Goal: Task Accomplishment & Management: Manage account settings

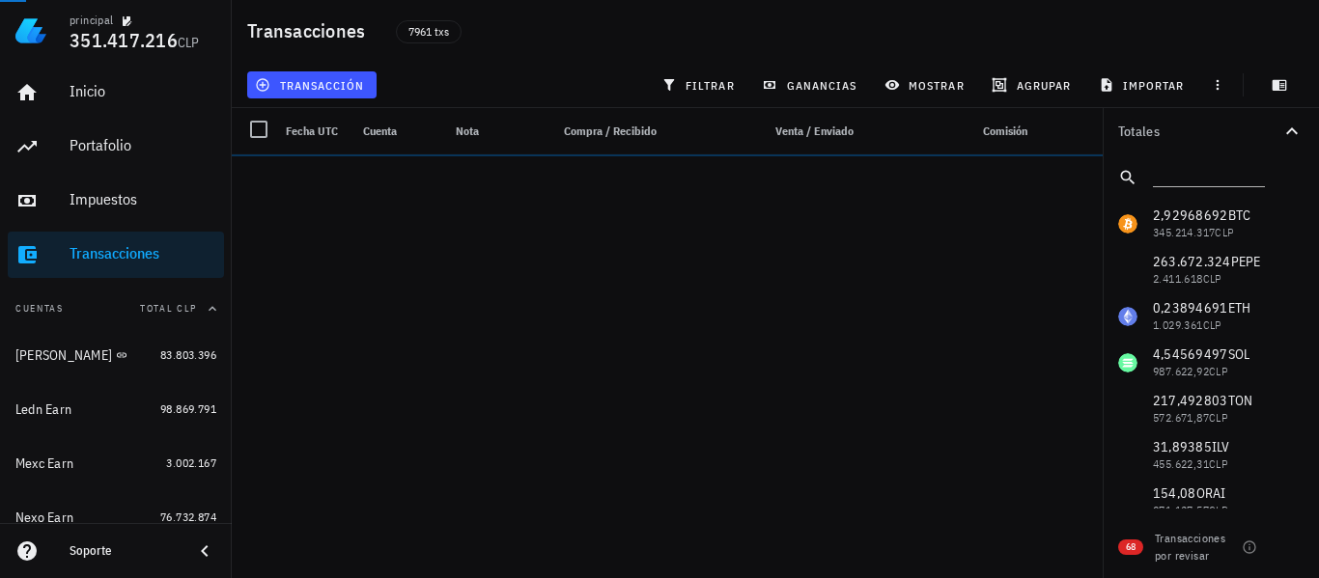
scroll to position [431, 0]
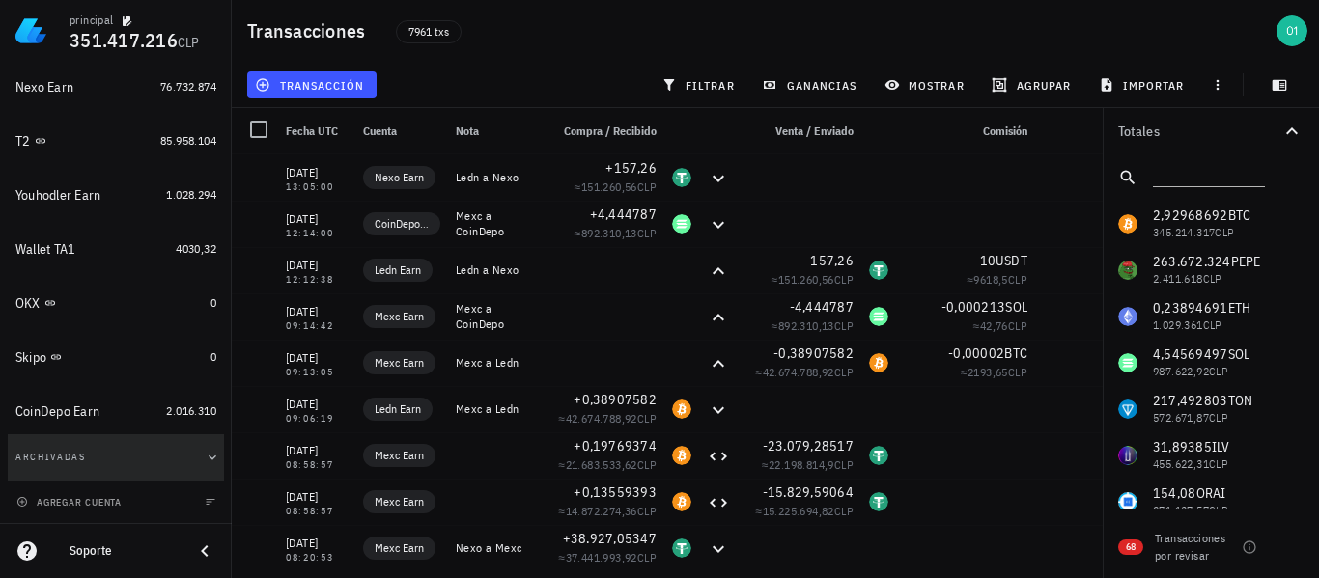
click at [127, 462] on button "Archivadas" at bounding box center [116, 458] width 216 height 46
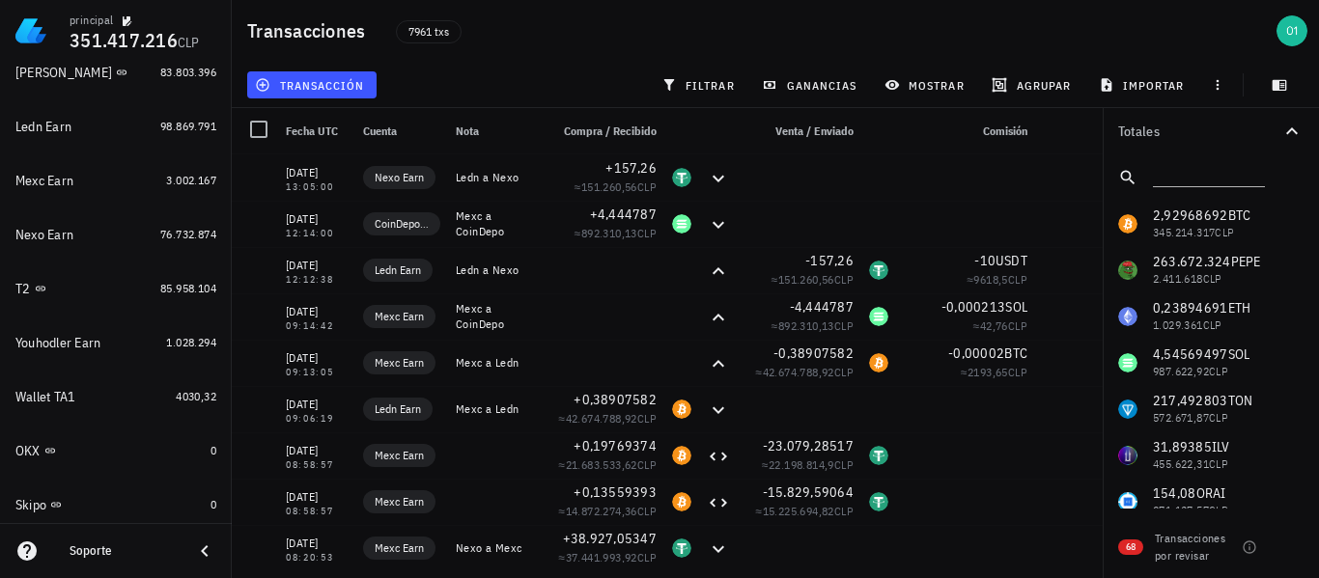
scroll to position [290, 0]
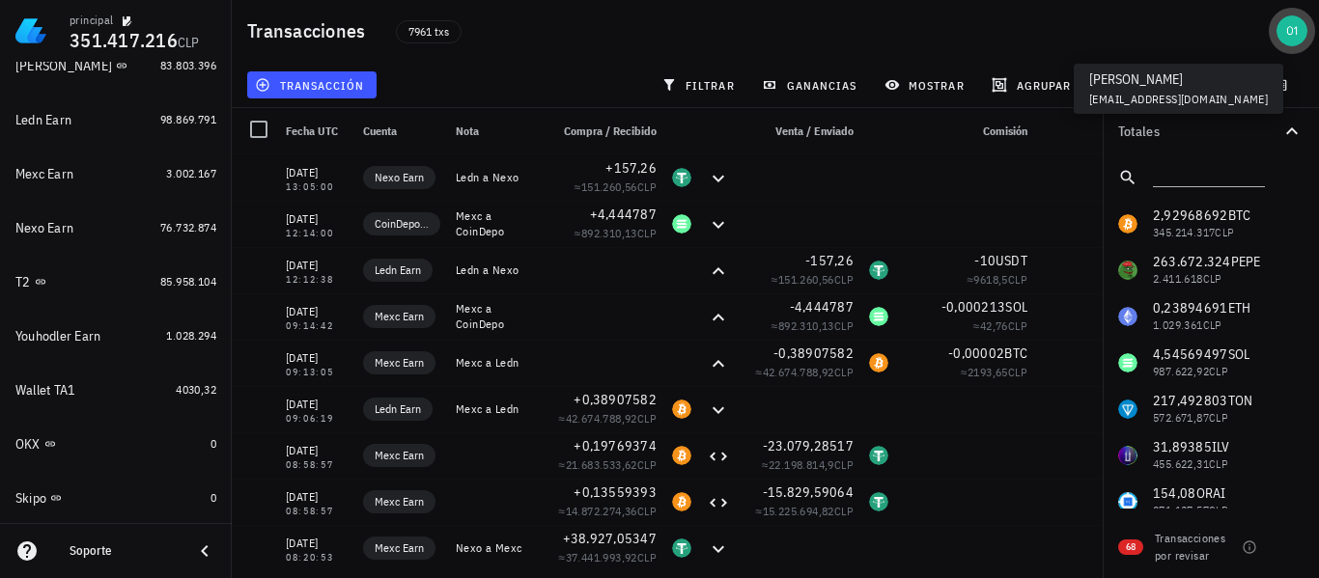
click at [1288, 31] on div "avatar" at bounding box center [1291, 30] width 31 height 31
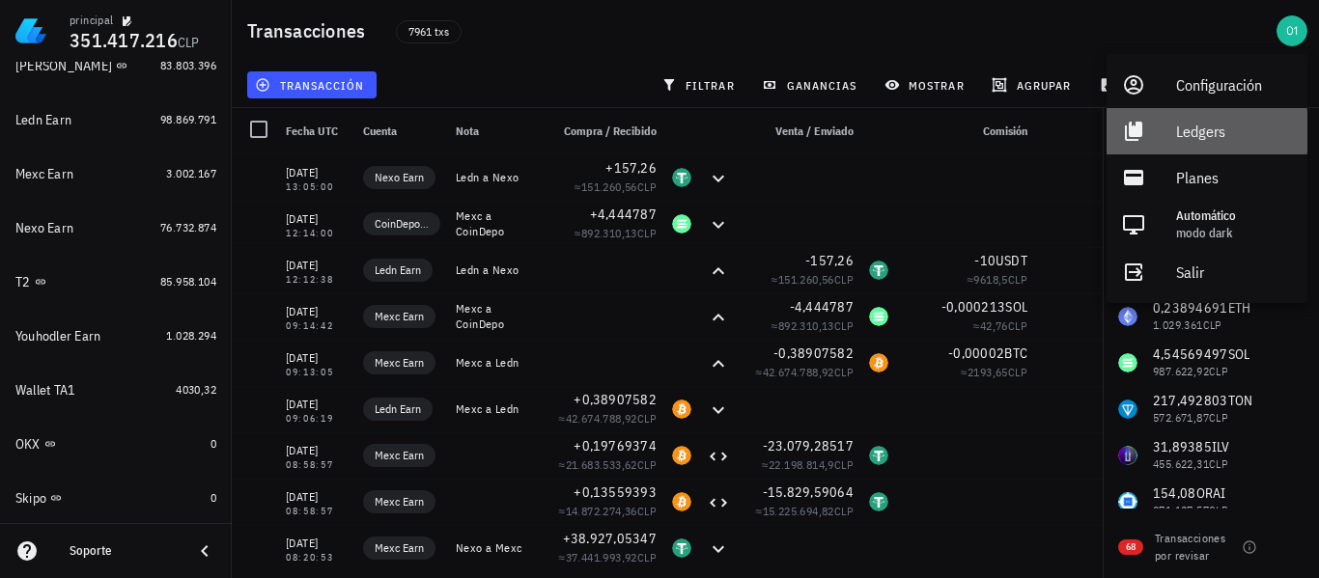
click at [1224, 126] on div "Ledgers" at bounding box center [1234, 131] width 116 height 39
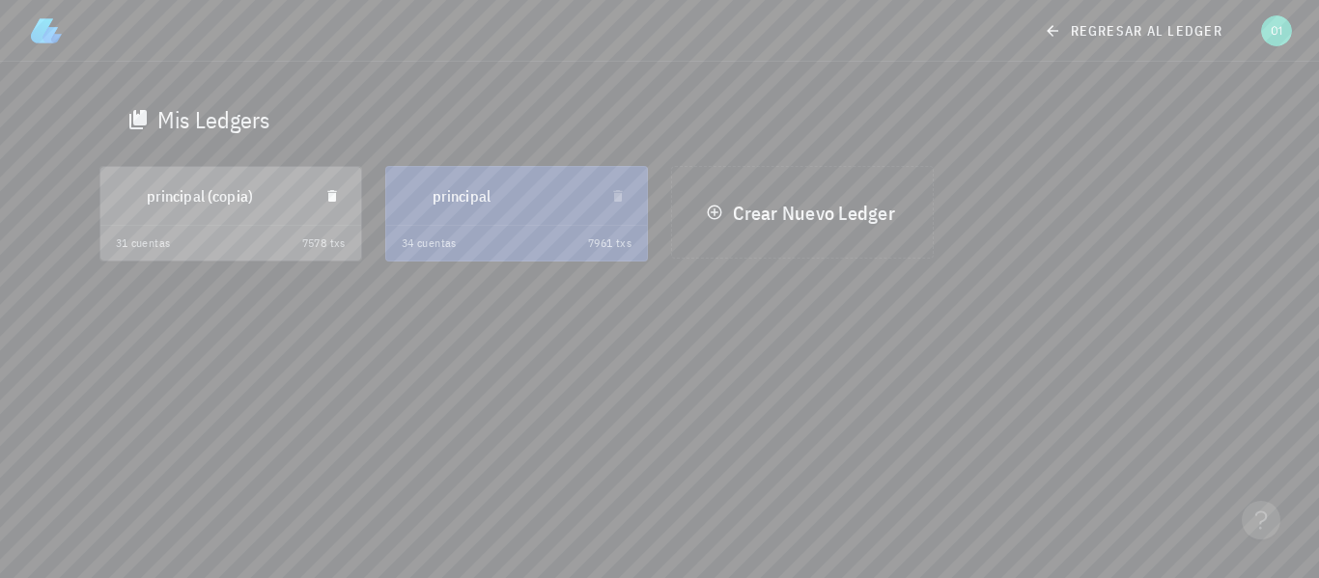
click at [193, 208] on div "principal (copia)" at bounding box center [225, 196] width 156 height 50
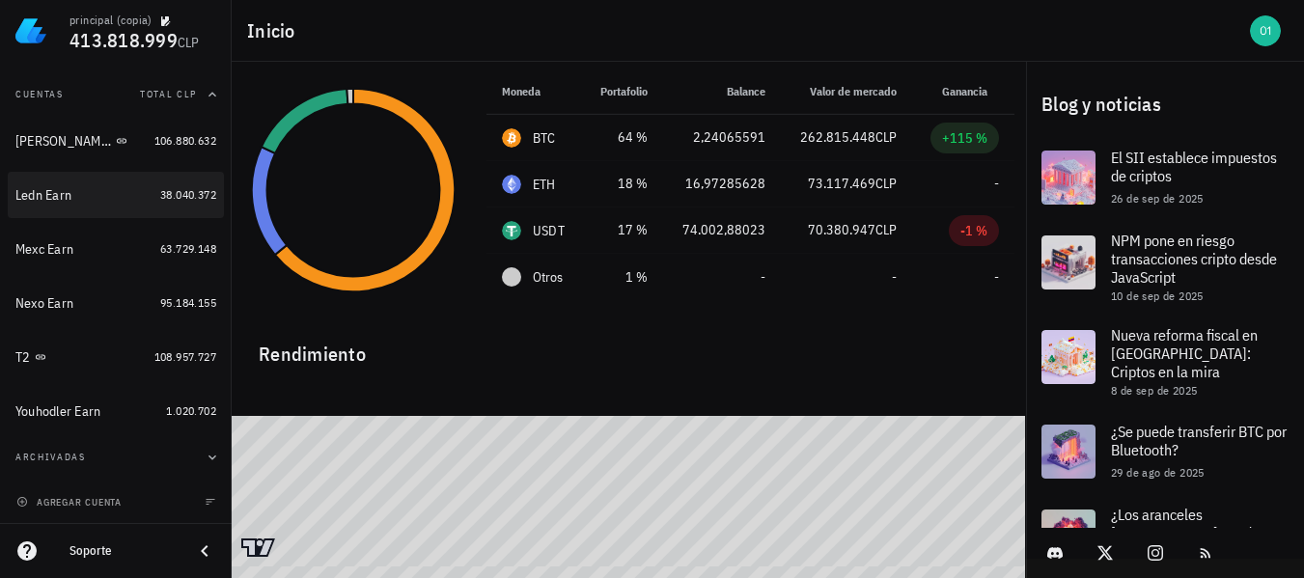
scroll to position [70, 0]
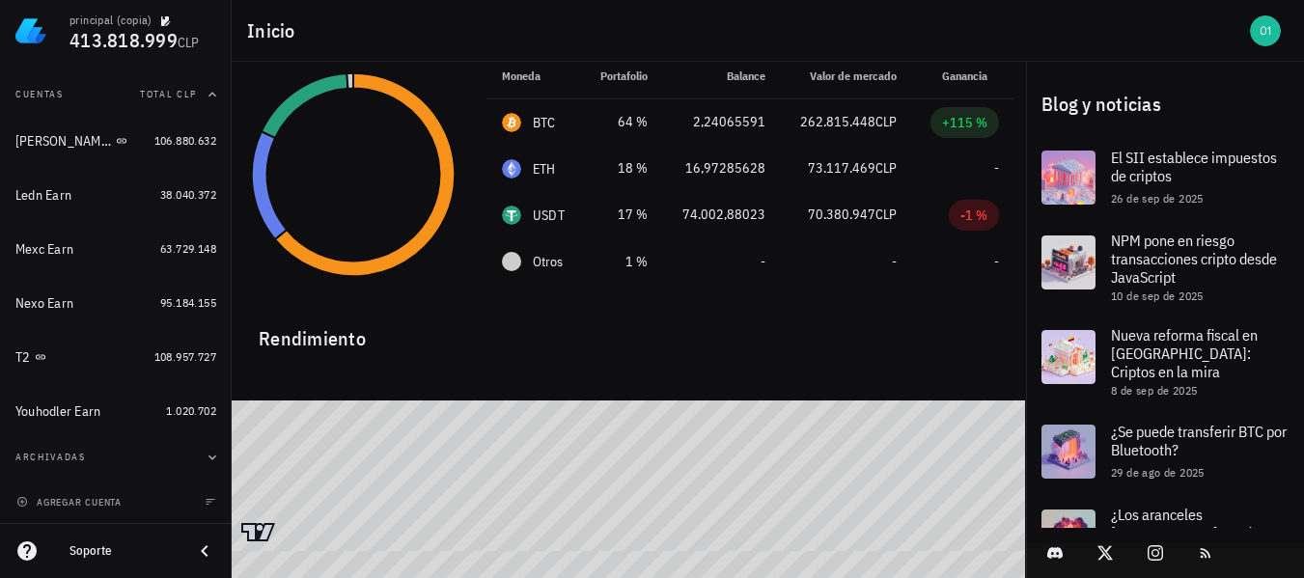
click at [156, 455] on button "Archivadas" at bounding box center [116, 458] width 216 height 46
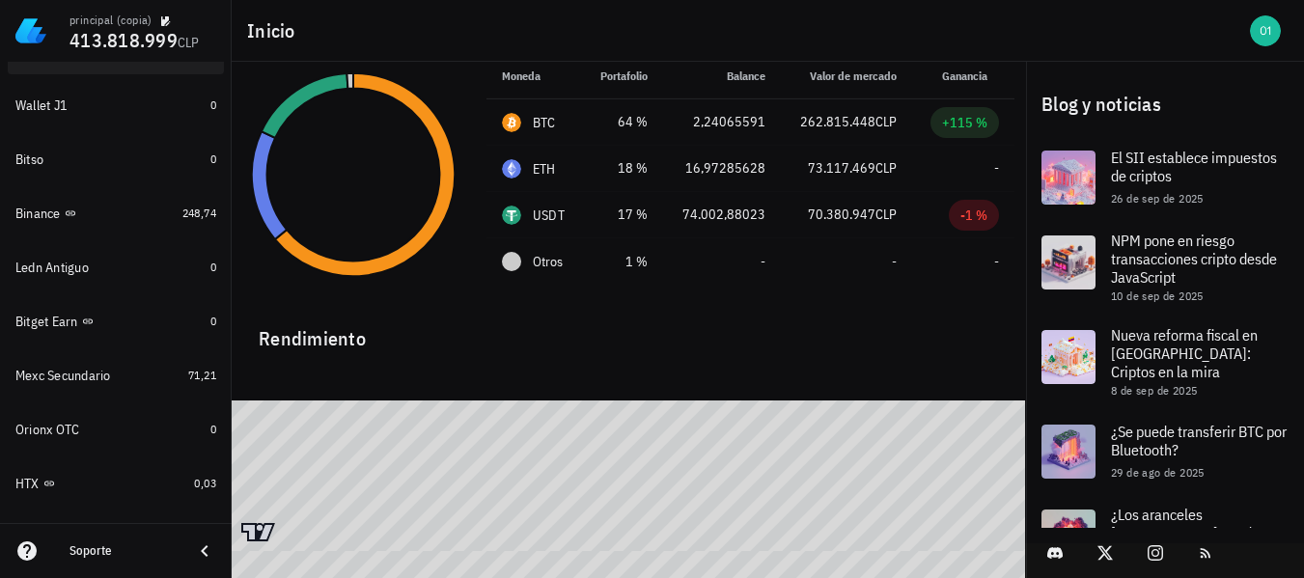
scroll to position [593, 0]
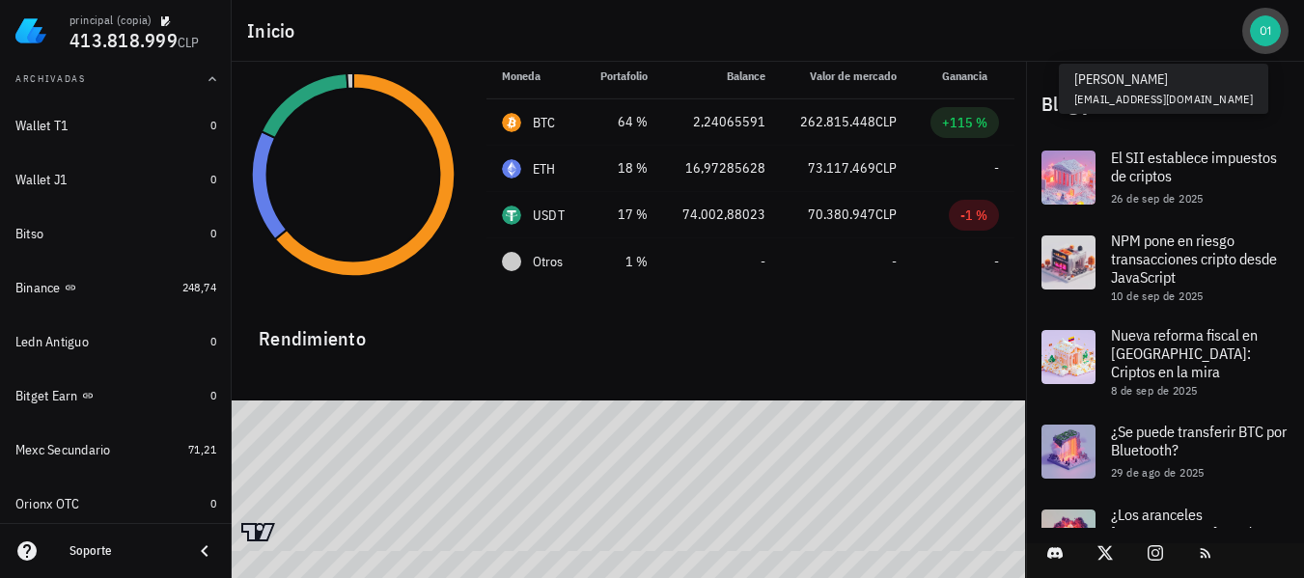
click at [1273, 31] on div "avatar" at bounding box center [1265, 30] width 31 height 31
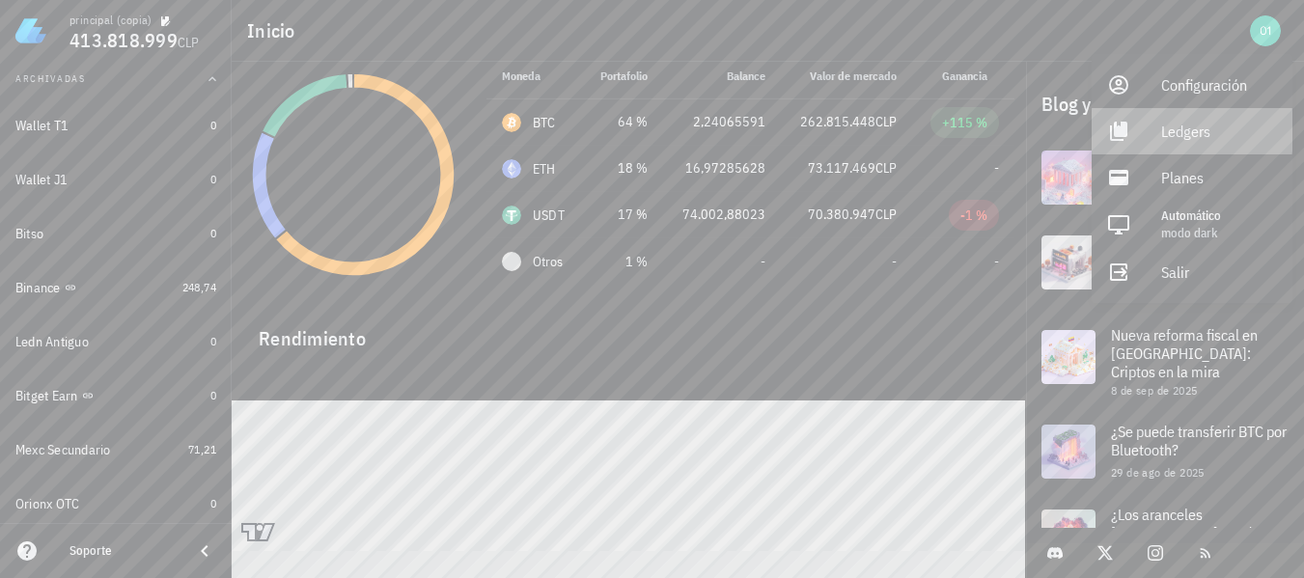
click at [1191, 136] on div "Ledgers" at bounding box center [1220, 131] width 116 height 39
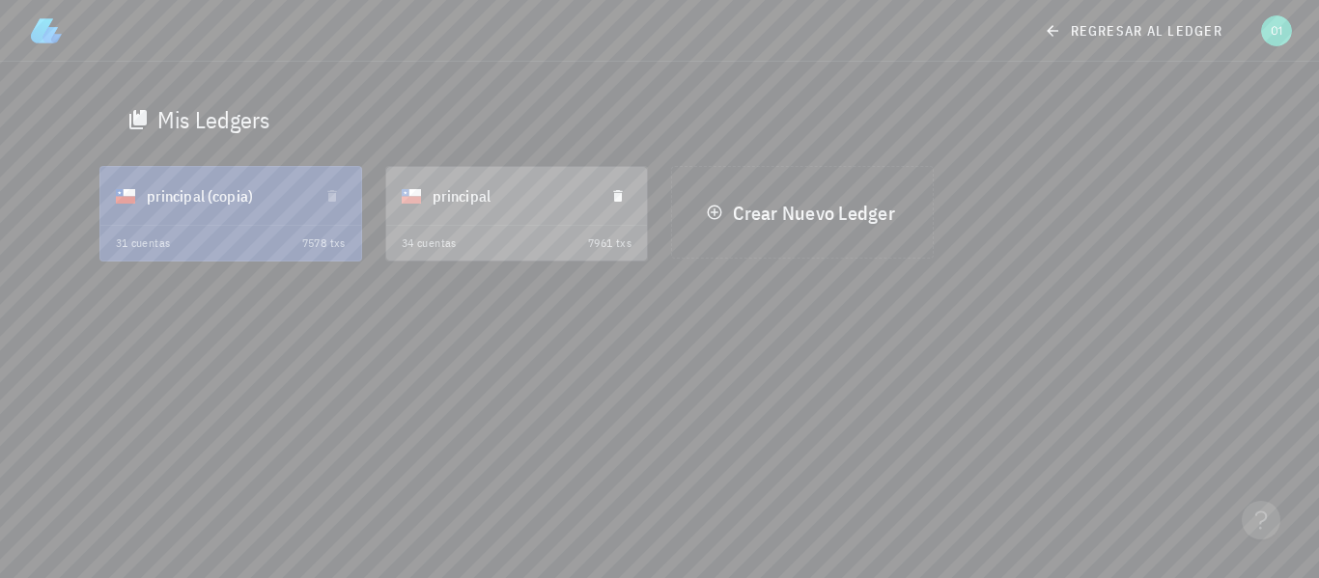
click at [501, 191] on div "principal" at bounding box center [511, 196] width 156 height 50
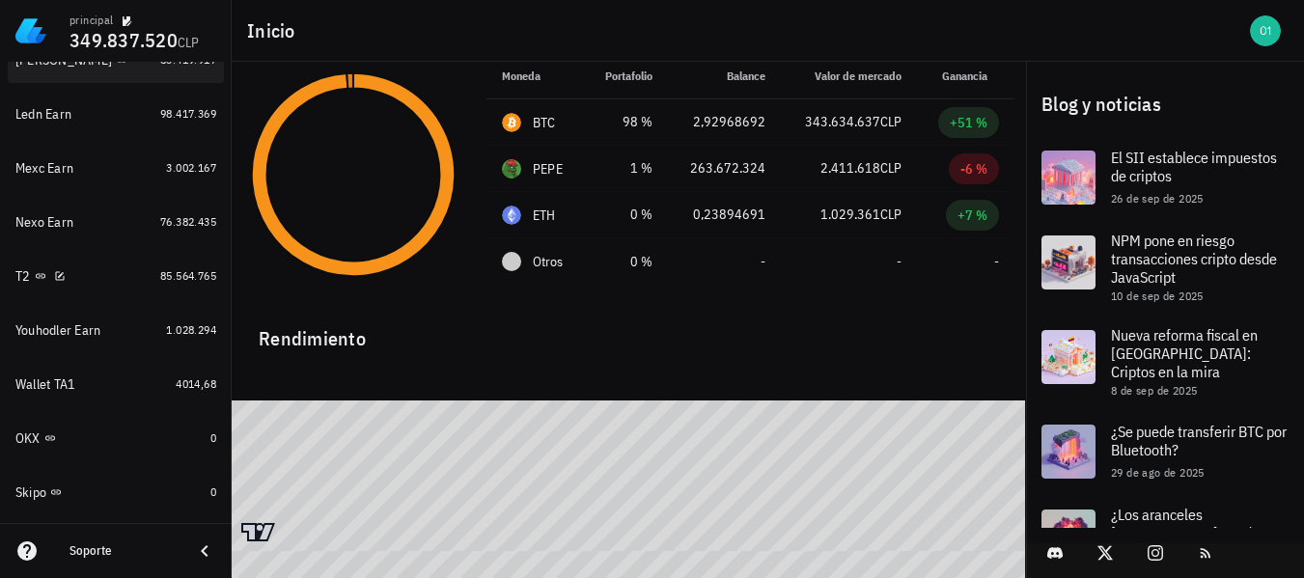
scroll to position [386, 0]
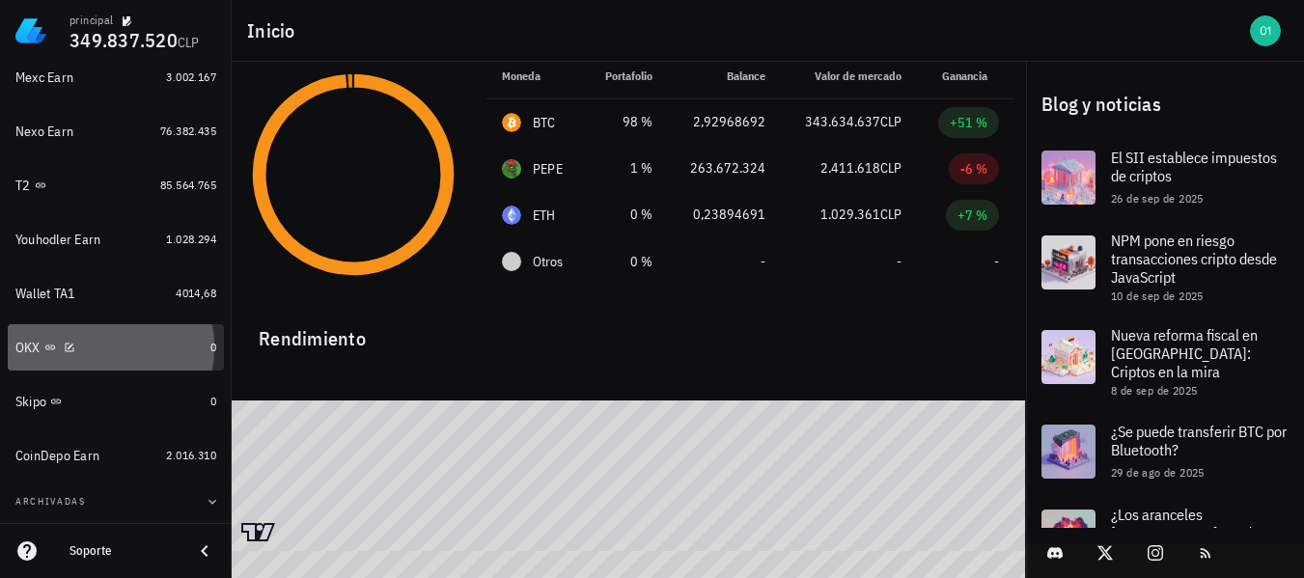
click at [97, 354] on div "OKX" at bounding box center [108, 348] width 187 height 18
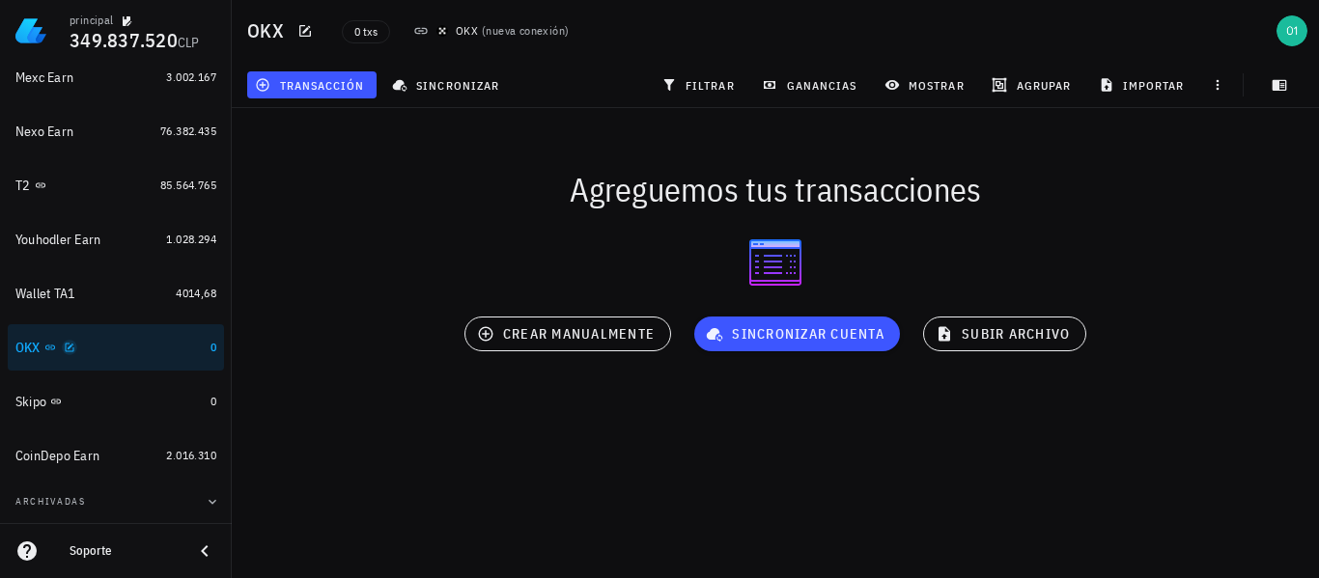
click at [70, 349] on icon "button" at bounding box center [70, 348] width 12 height 12
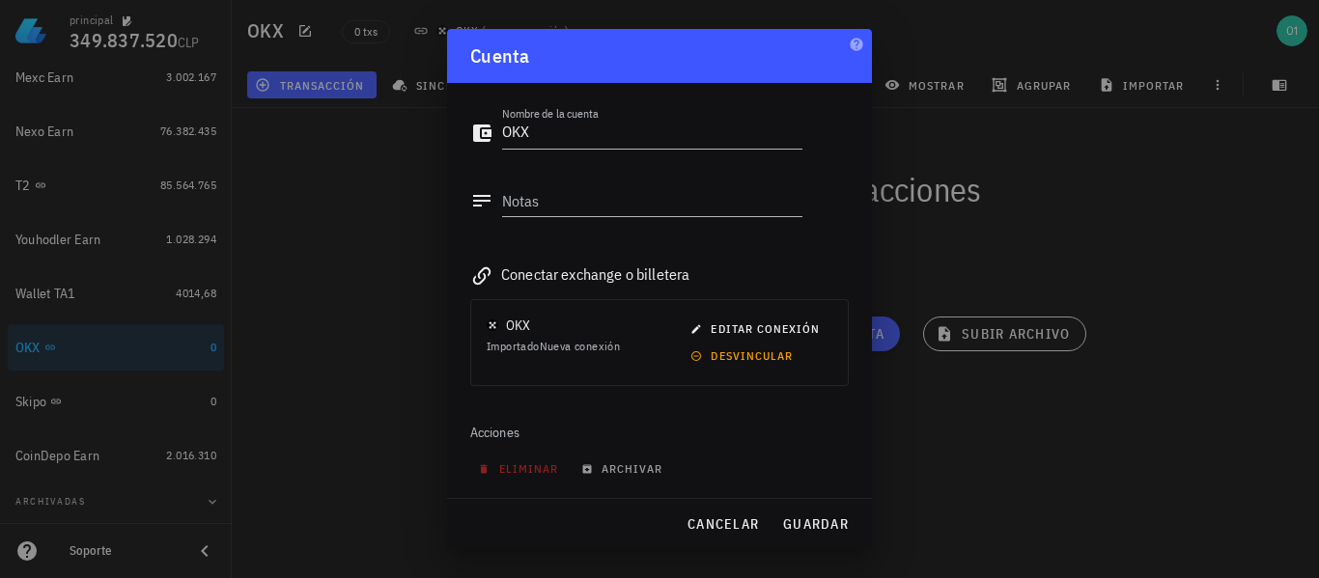
scroll to position [95, 0]
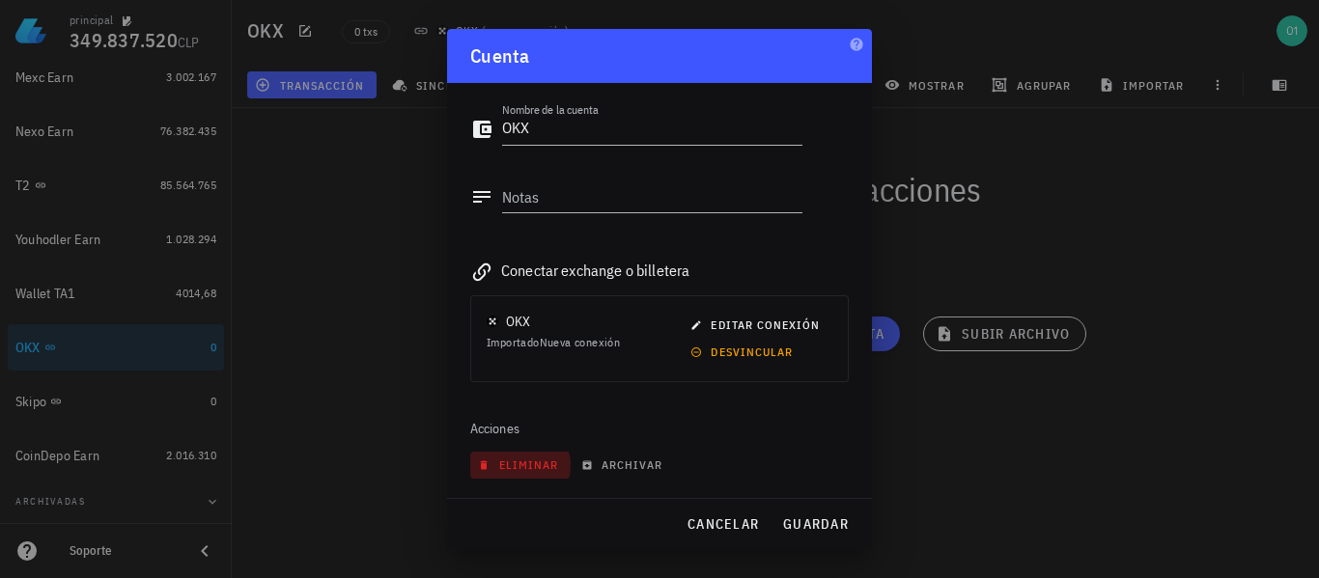
click at [507, 461] on span "eliminar" at bounding box center [520, 465] width 76 height 14
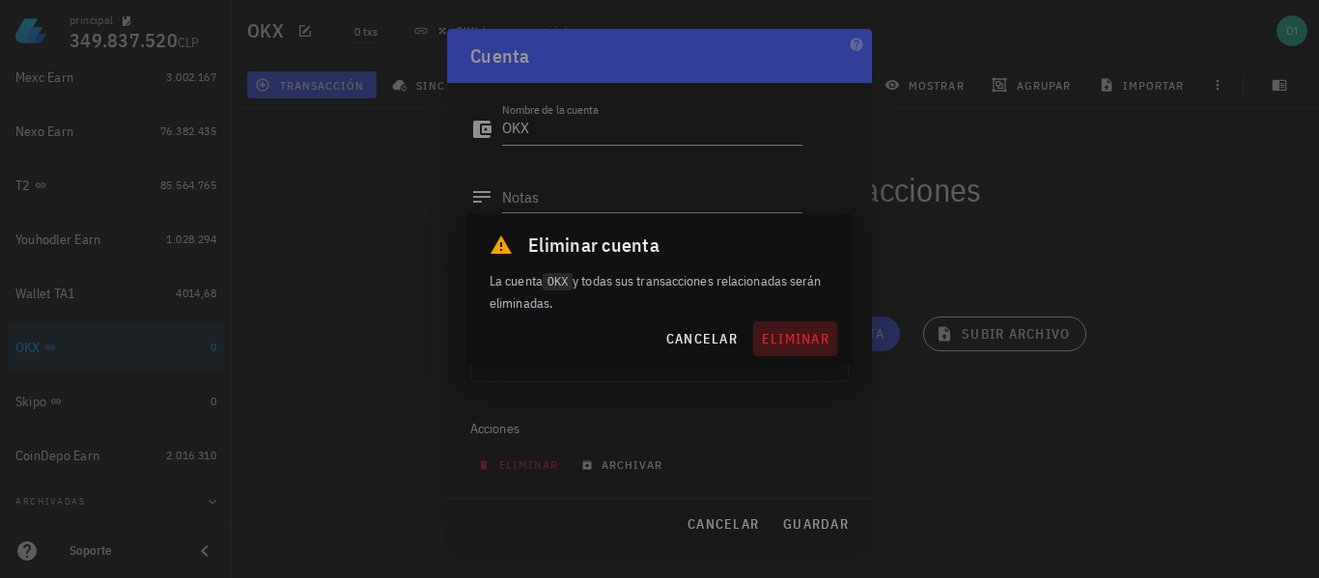
click at [780, 338] on span "eliminar" at bounding box center [795, 338] width 69 height 17
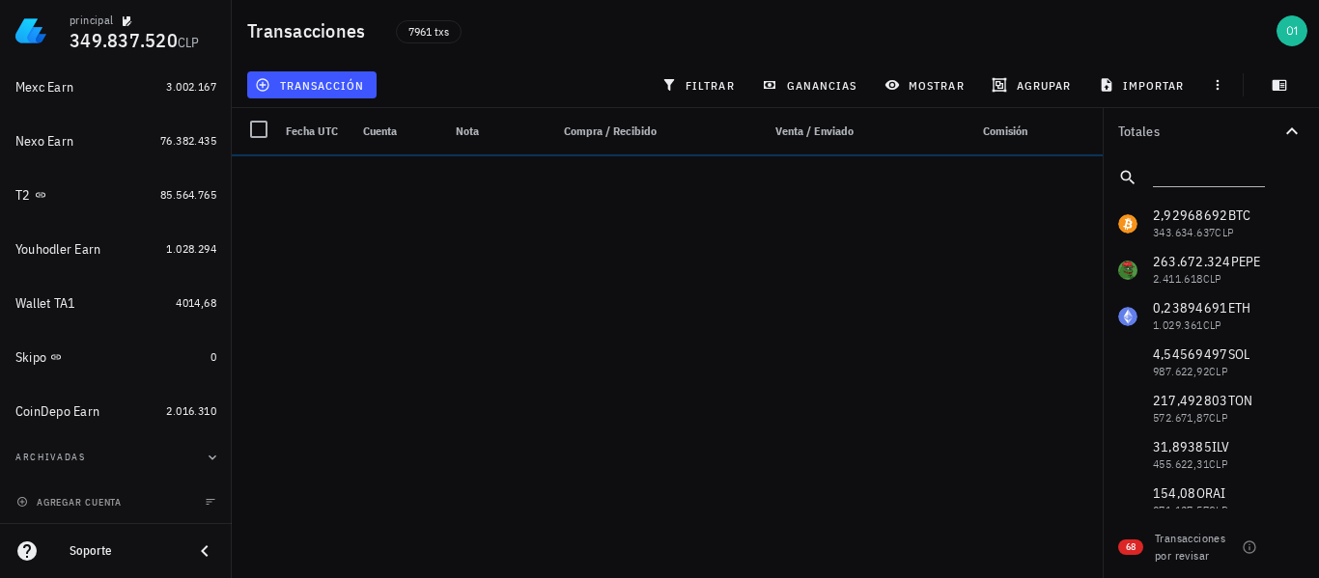
click at [443, 299] on div "principal 349.837.520 CLP Inicio Portafolio Impuestos Transacciones Cuentas Tot…" at bounding box center [659, 289] width 1319 height 578
